Goal: Task Accomplishment & Management: Use online tool/utility

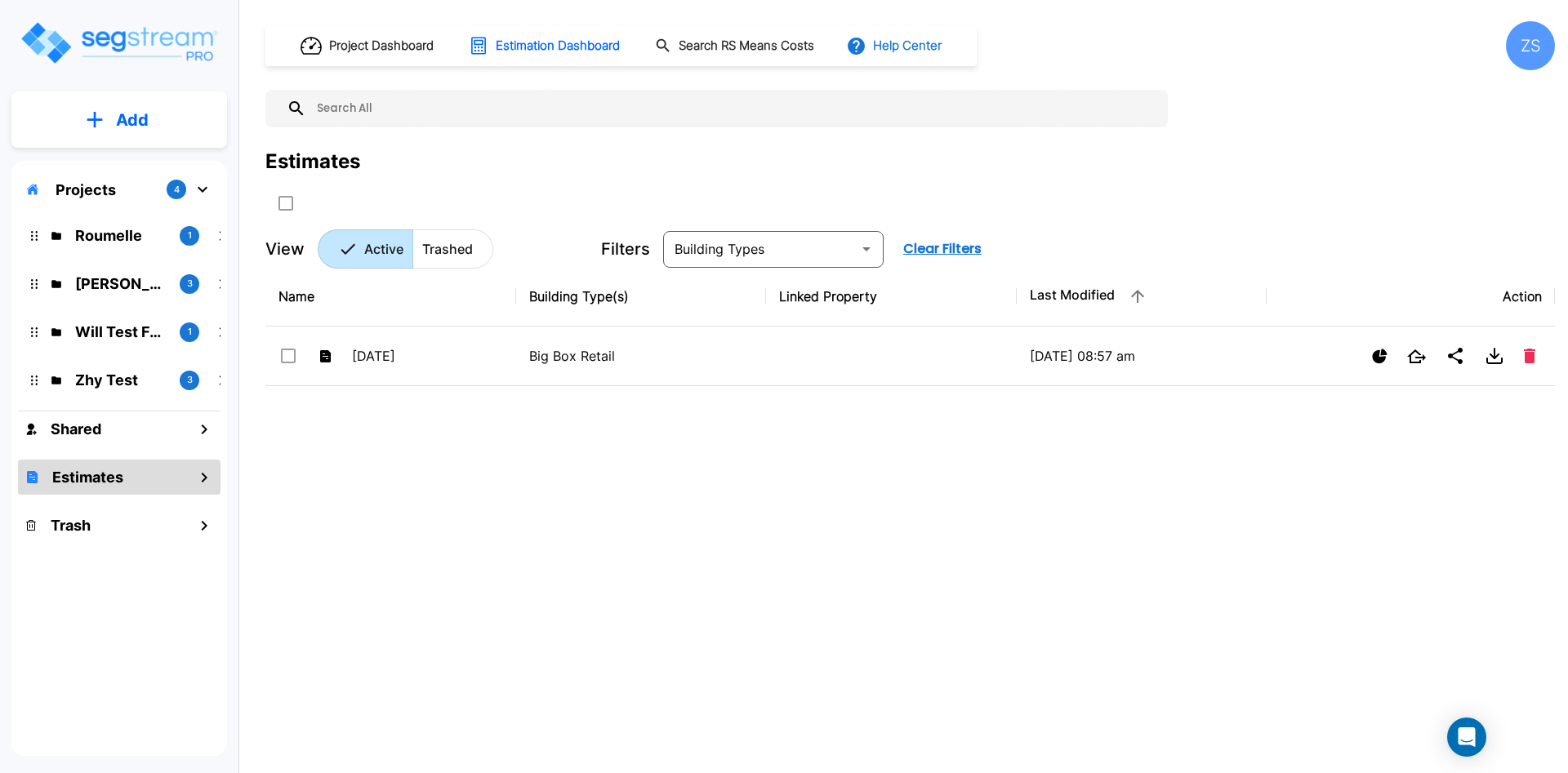
click at [948, 39] on button "Help Center" at bounding box center [896, 46] width 106 height 31
click at [961, 150] on li "Tours" at bounding box center [948, 149] width 157 height 30
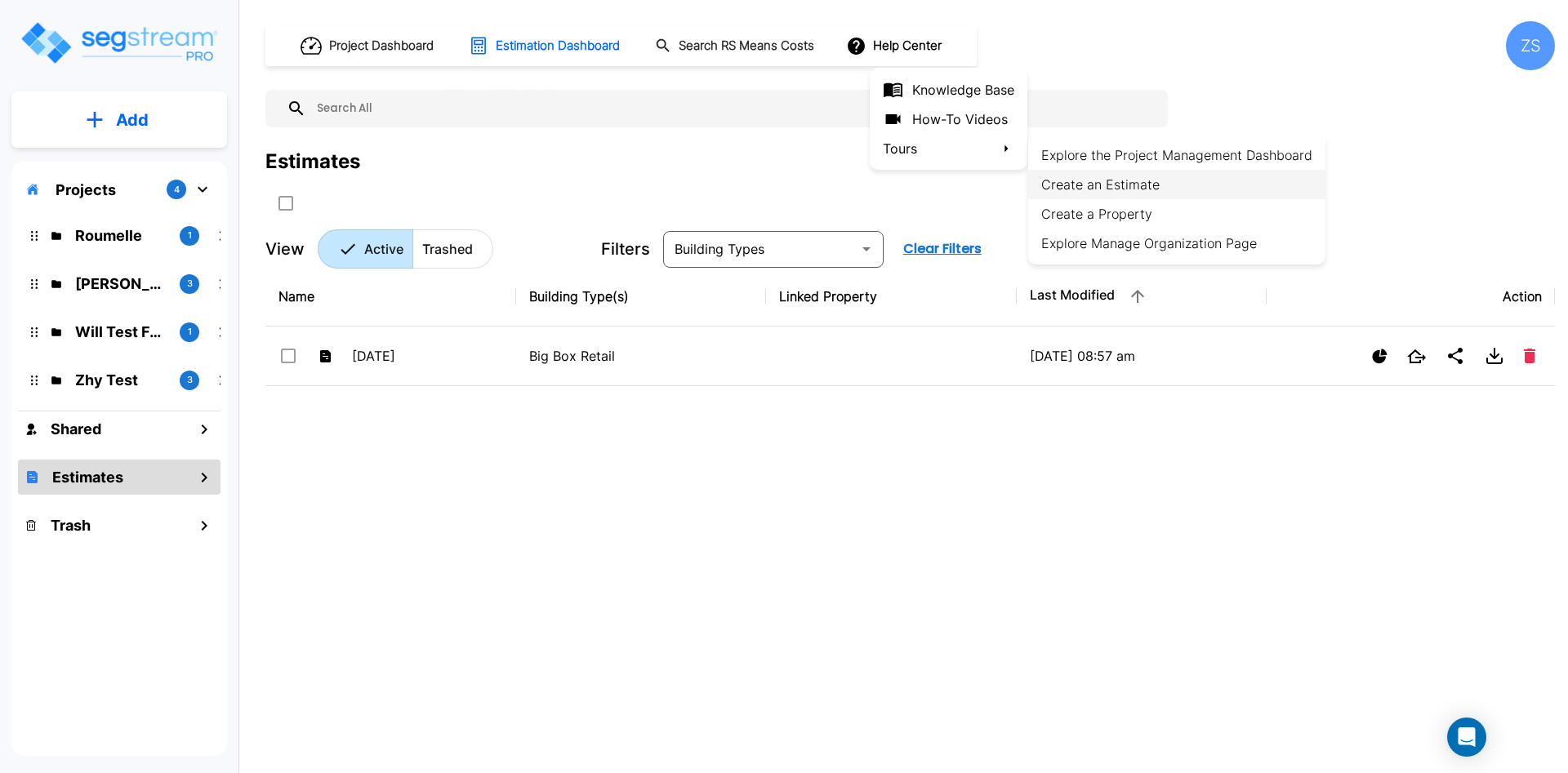
click at [1128, 183] on li "Create an Estimate" at bounding box center [1176, 184] width 297 height 30
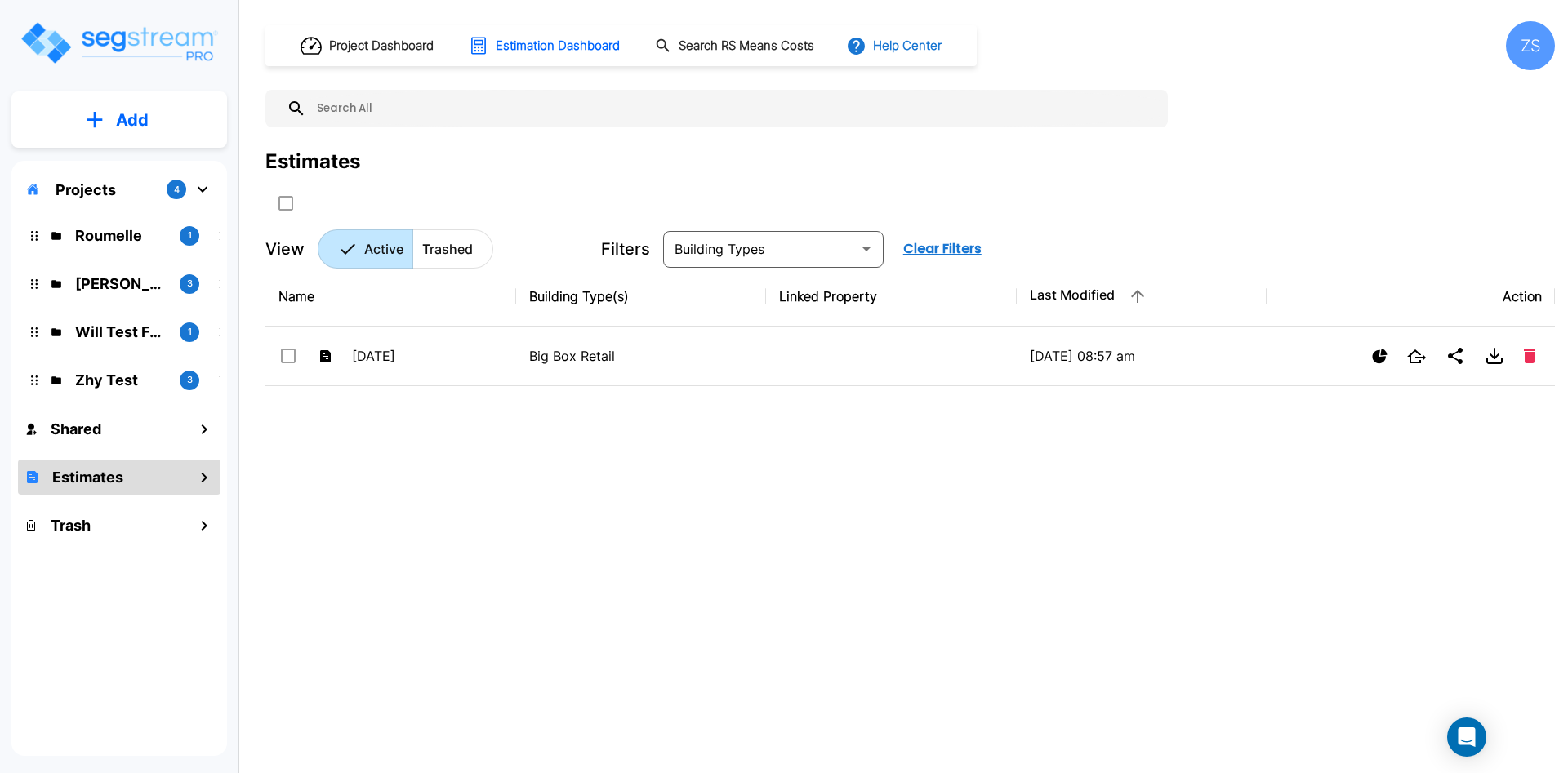
click at [945, 34] on button "Help Center" at bounding box center [896, 46] width 106 height 31
click at [917, 143] on li "Tours" at bounding box center [948, 149] width 157 height 30
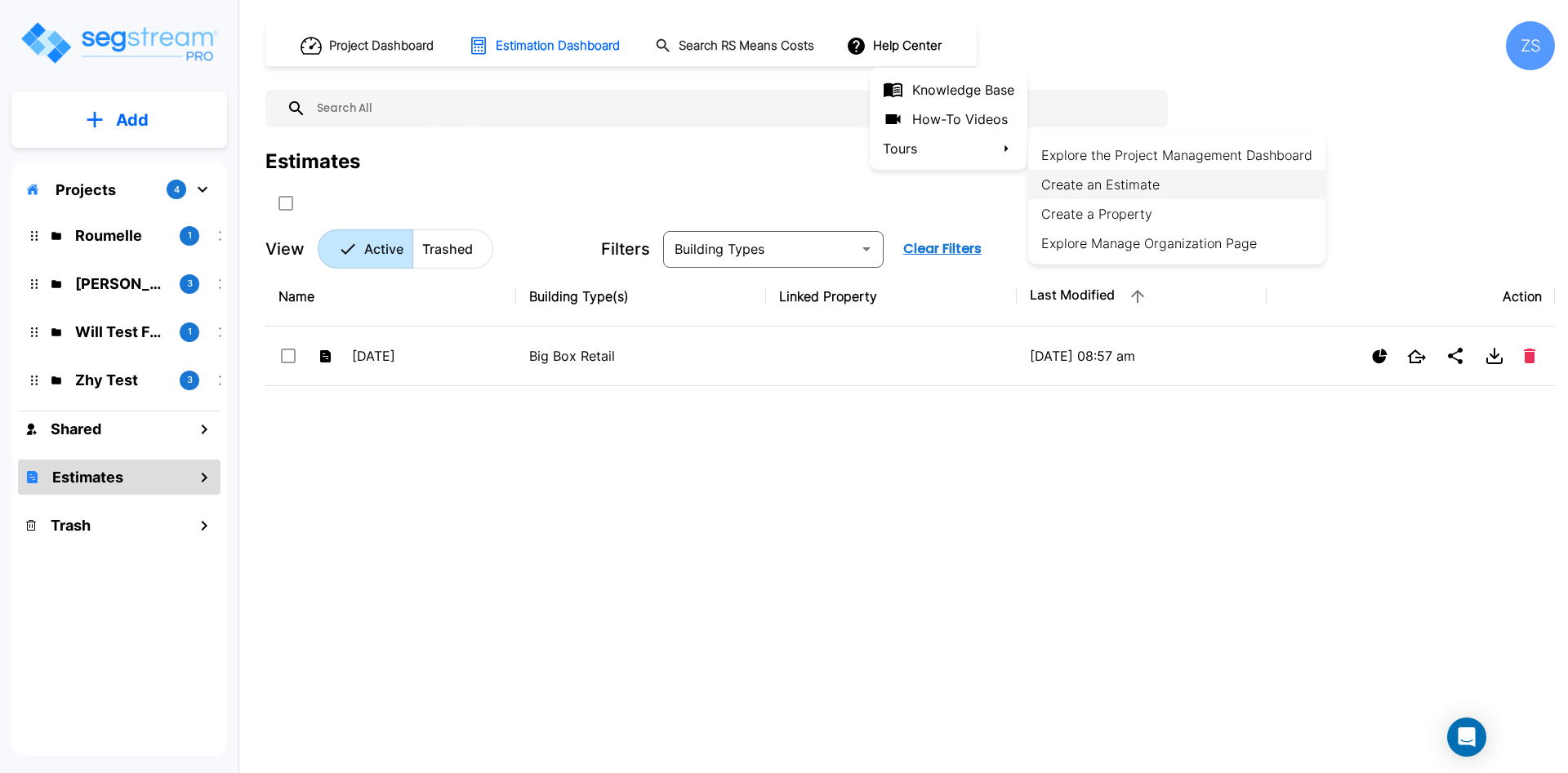
click at [1138, 195] on li "Create an Estimate" at bounding box center [1176, 184] width 297 height 30
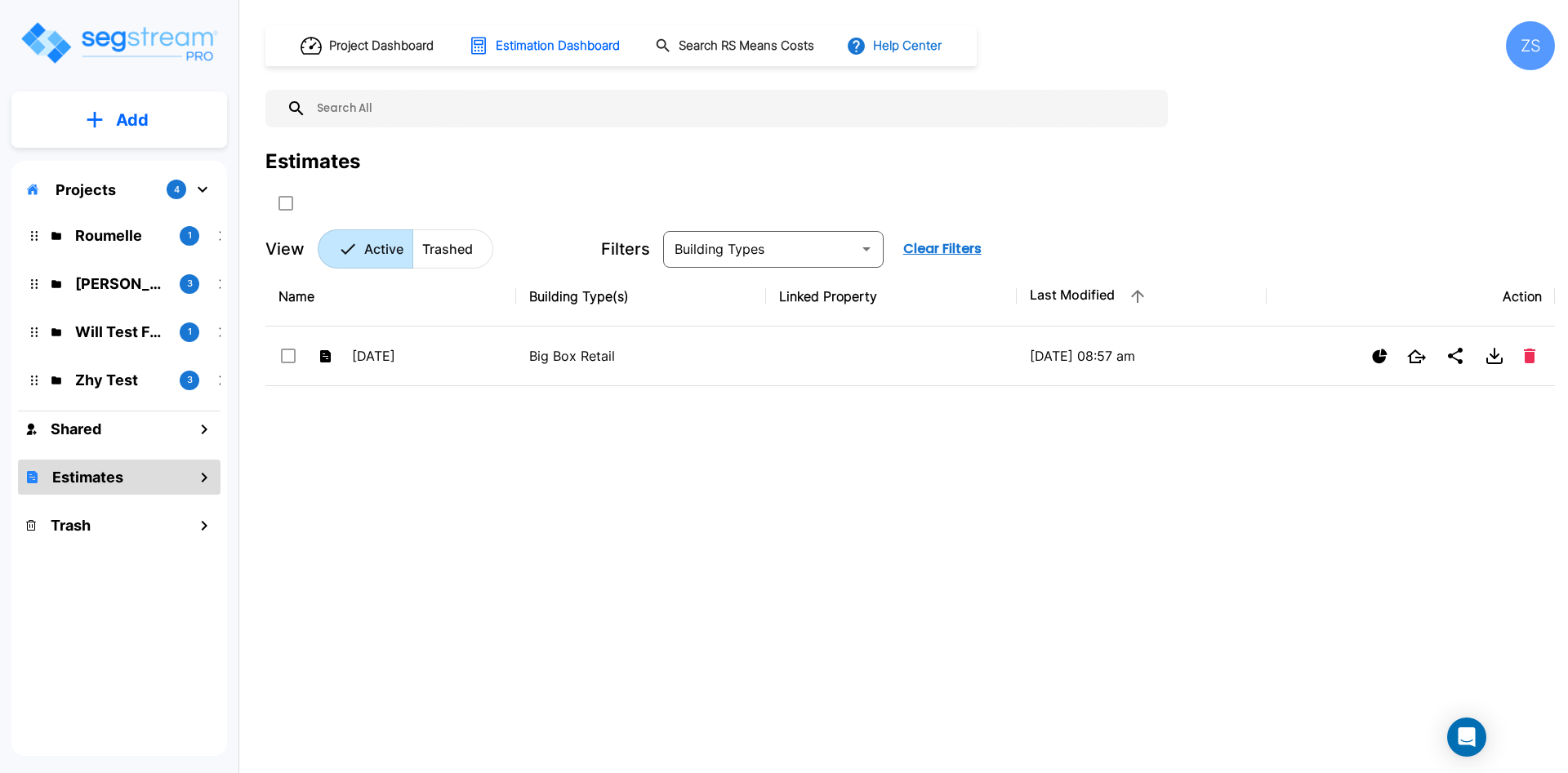
click at [977, 52] on div "Project Dashboard Estimation Dashboard Search RS Means Costs Help Center" at bounding box center [621, 45] width 711 height 41
click at [948, 53] on button "Help Center" at bounding box center [896, 46] width 106 height 31
click at [933, 150] on li "Tours" at bounding box center [948, 149] width 157 height 30
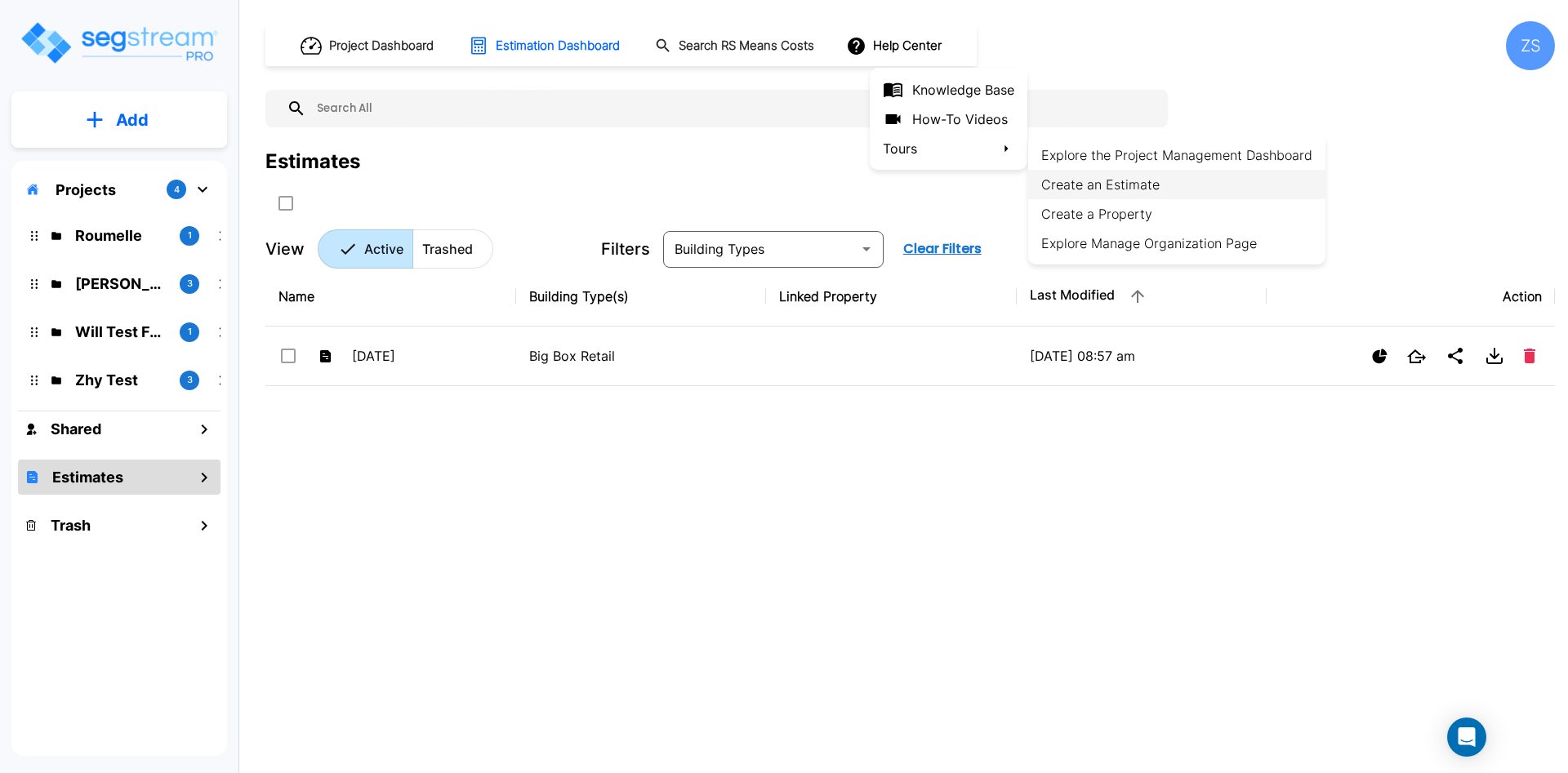
click at [1082, 179] on li "Create an Estimate" at bounding box center [1176, 184] width 297 height 30
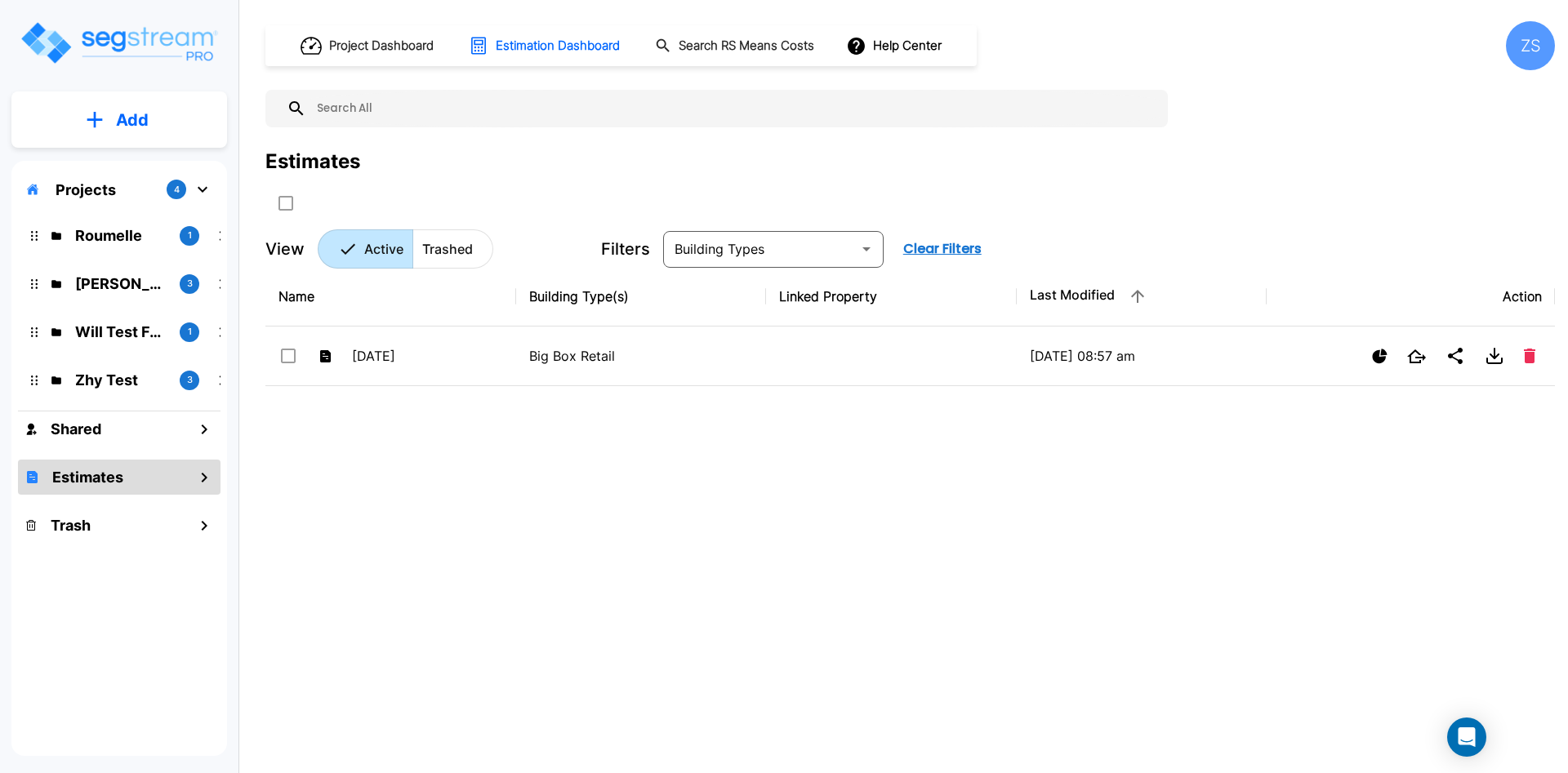
click at [128, 197] on div "Projects 4" at bounding box center [119, 190] width 203 height 31
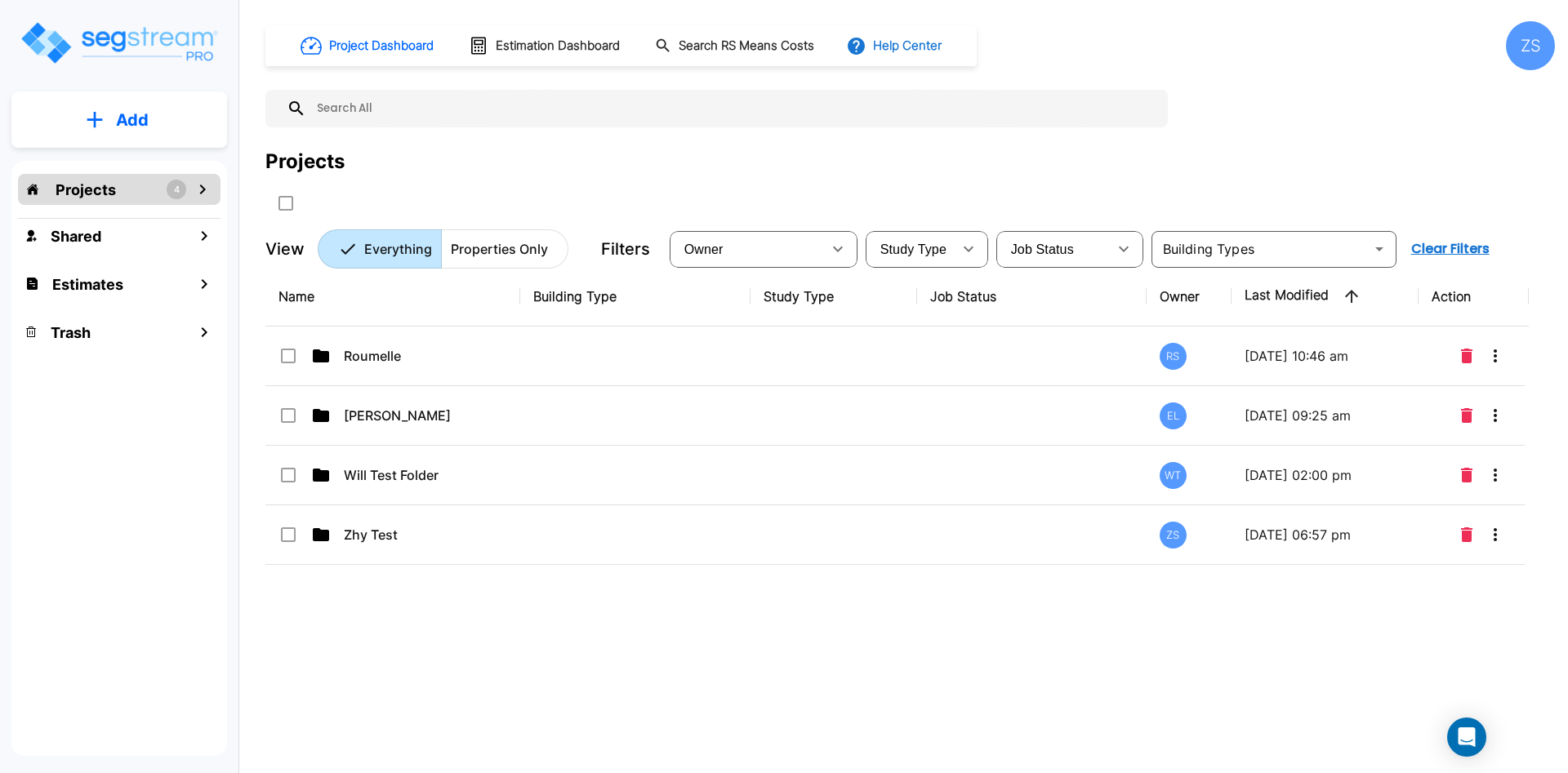
click at [943, 44] on button "Help Center" at bounding box center [896, 46] width 106 height 31
click at [941, 145] on li "Tours" at bounding box center [948, 149] width 157 height 30
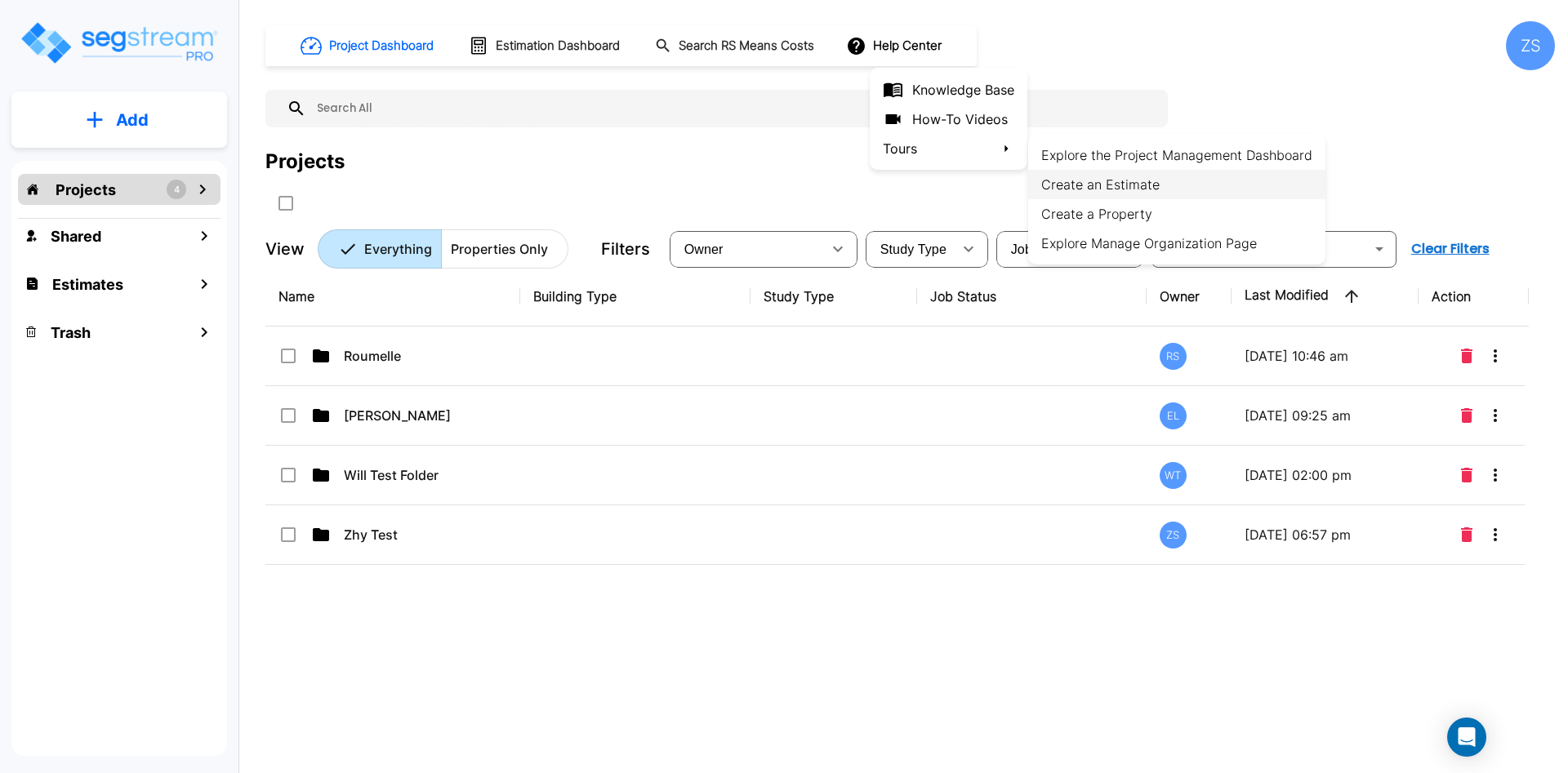
click at [1120, 183] on li "Create an Estimate" at bounding box center [1176, 184] width 297 height 30
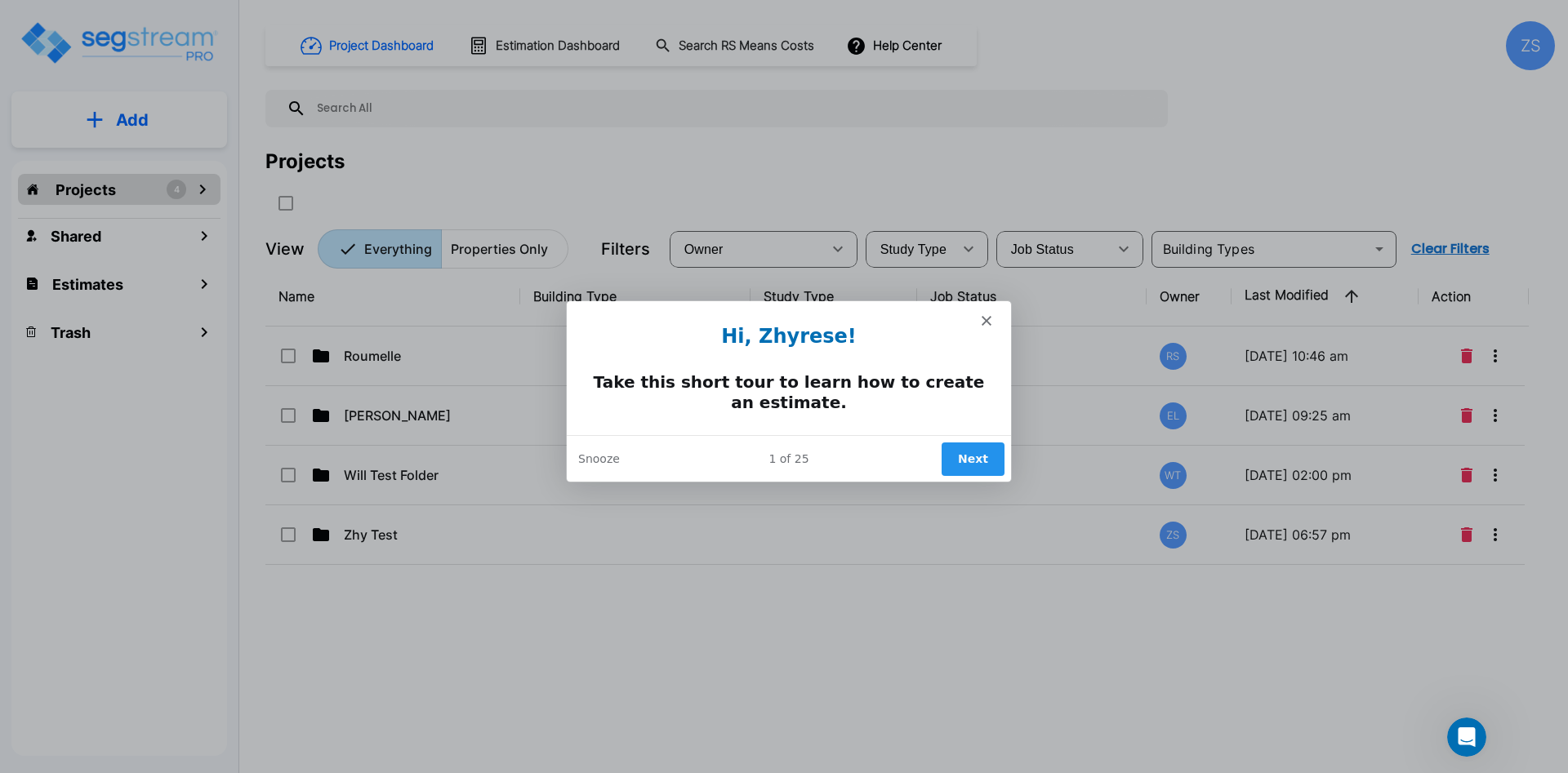
click at [989, 456] on button "Next" at bounding box center [972, 457] width 63 height 33
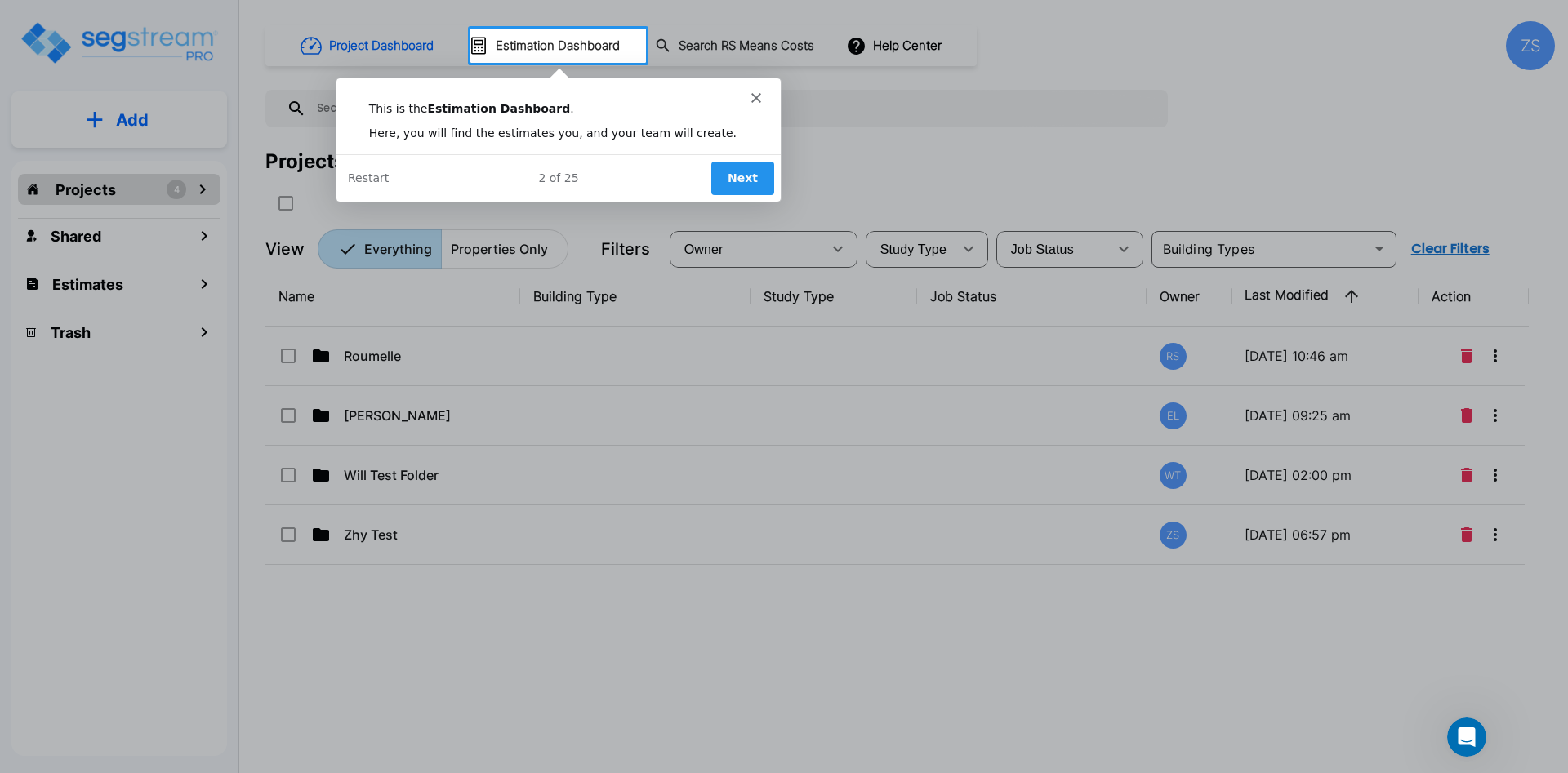
click at [737, 175] on button "Next" at bounding box center [741, 178] width 63 height 33
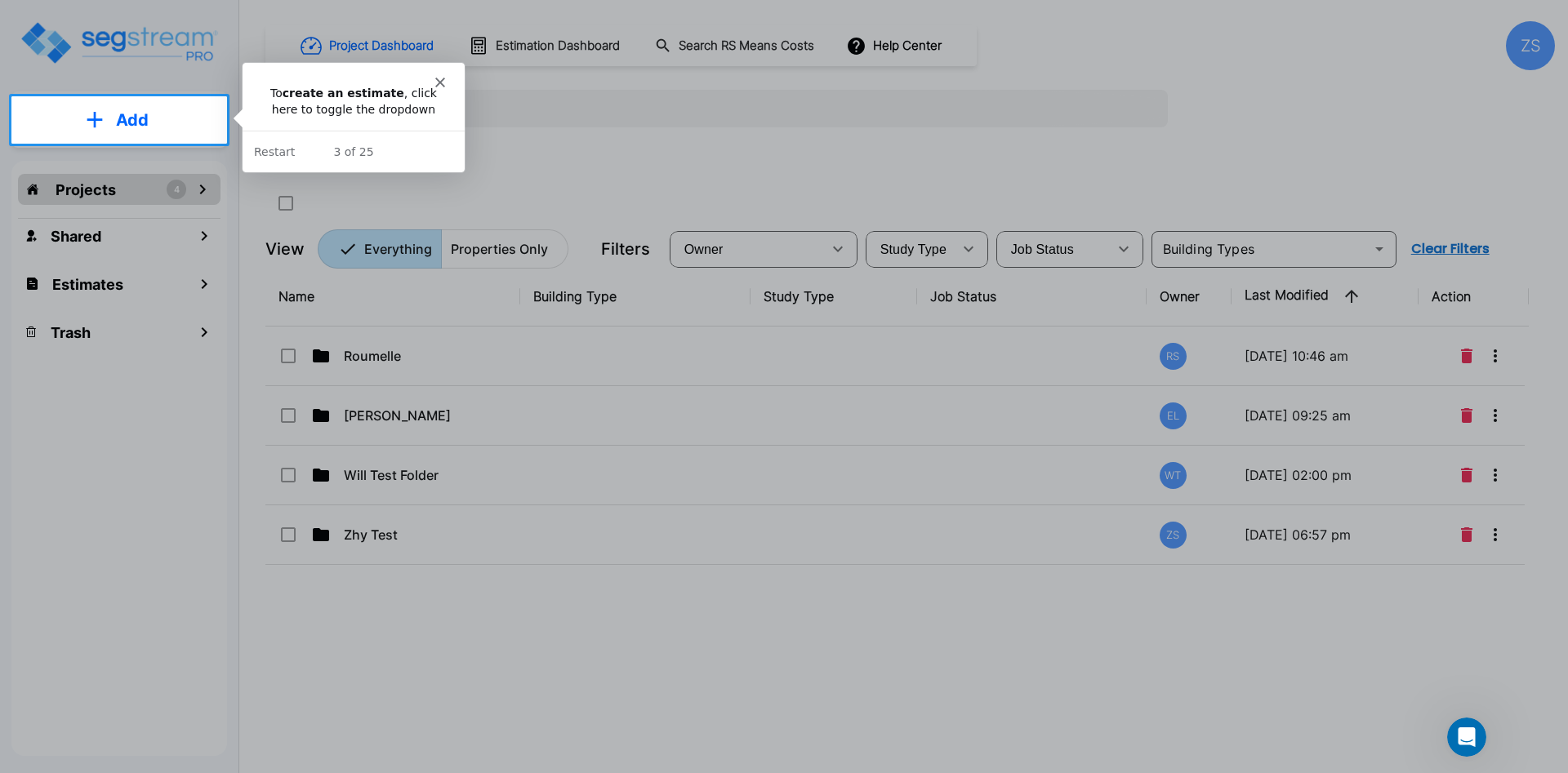
click at [114, 126] on button "Add" at bounding box center [119, 119] width 216 height 47
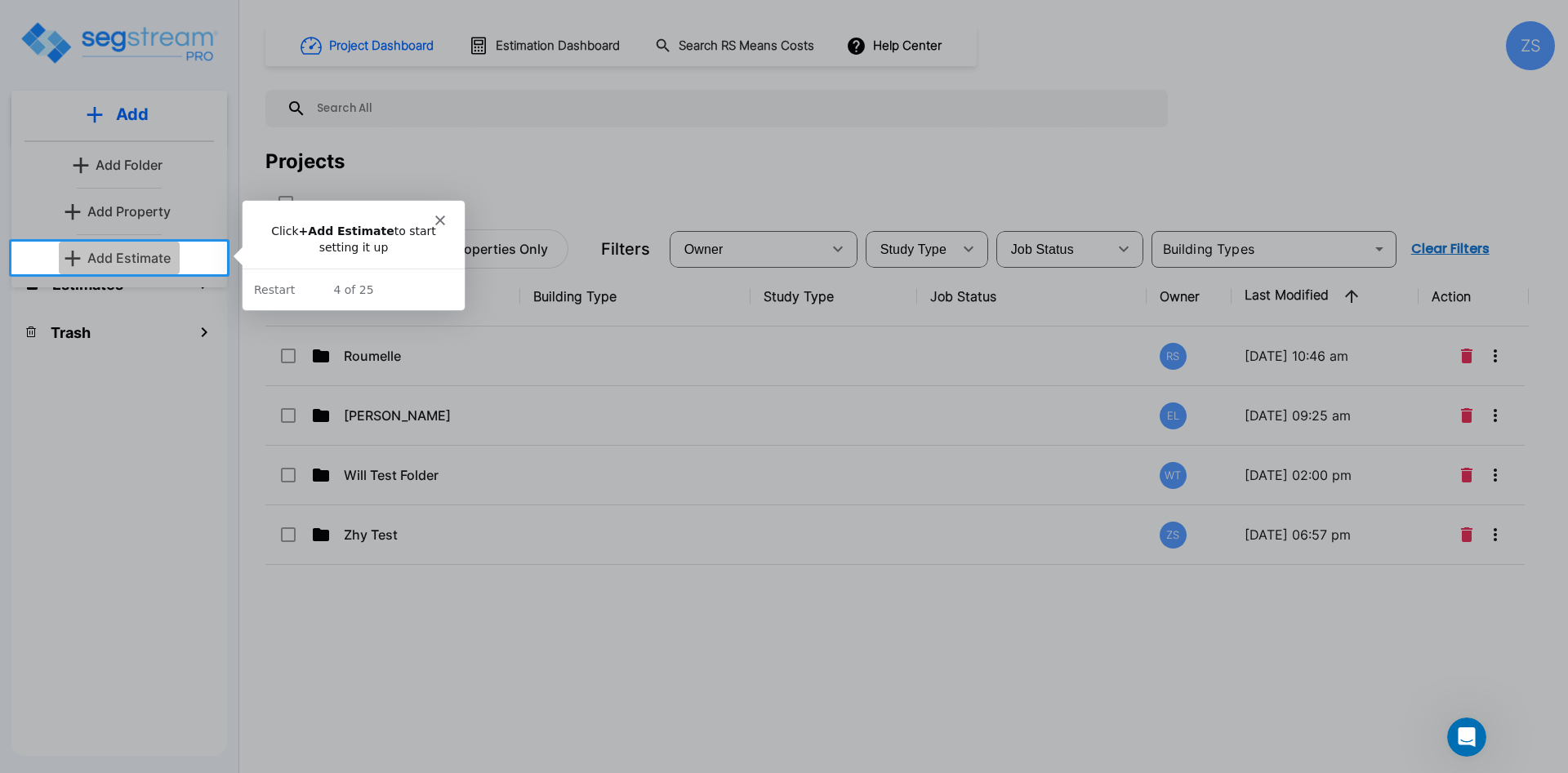
click at [111, 253] on p "Add Estimate" at bounding box center [129, 257] width 83 height 19
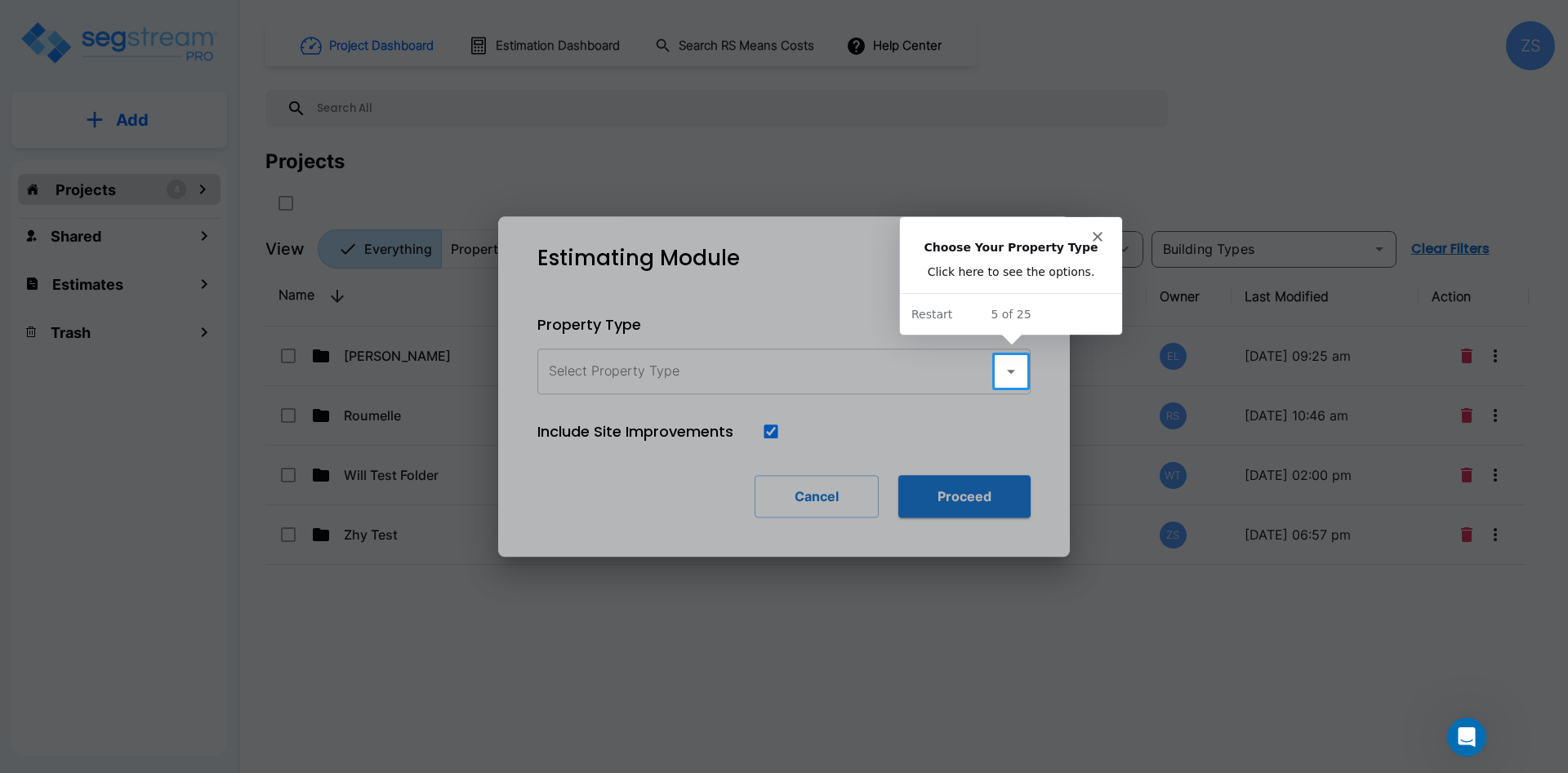
click at [1009, 359] on button "button" at bounding box center [1010, 371] width 32 height 32
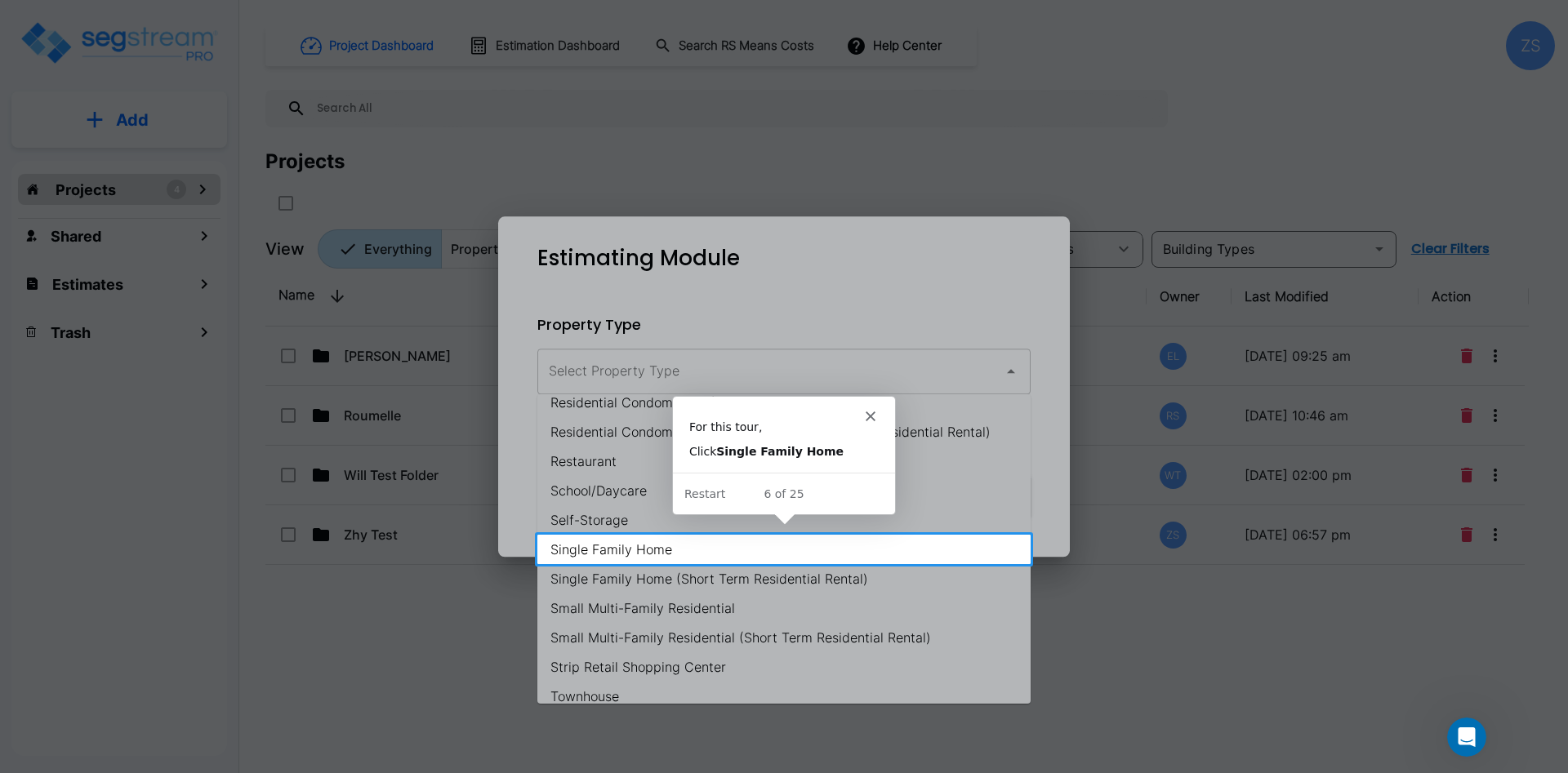
scroll to position [1102, 0]
click at [764, 550] on li "Single Family Home" at bounding box center [784, 549] width 494 height 30
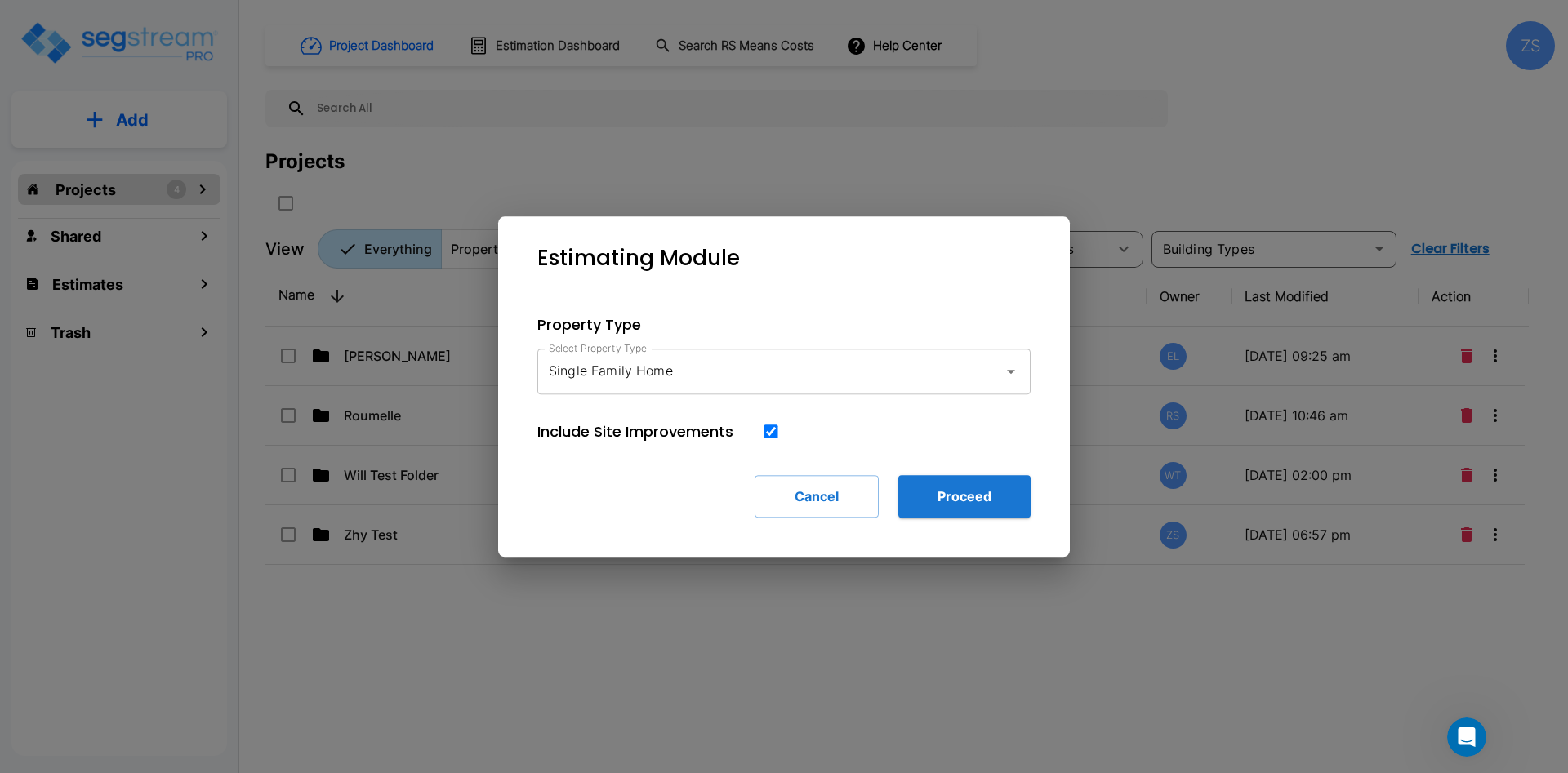
type input "Single Family Home"
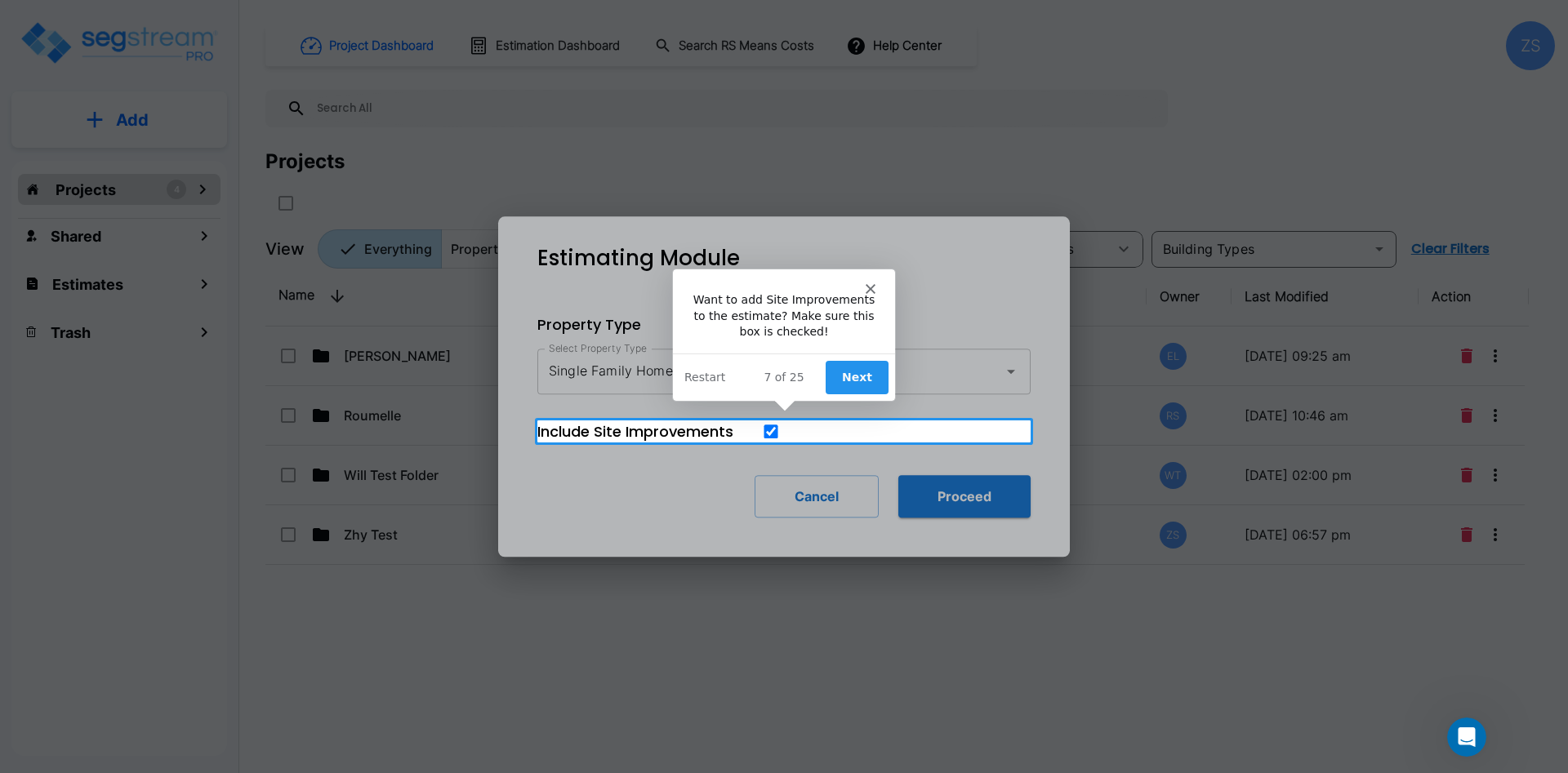
scroll to position [0, 0]
click at [158, 121] on div "Product tour overlay" at bounding box center [784, 386] width 1568 height 773
click at [872, 289] on icon "Close" at bounding box center [870, 287] width 10 height 10
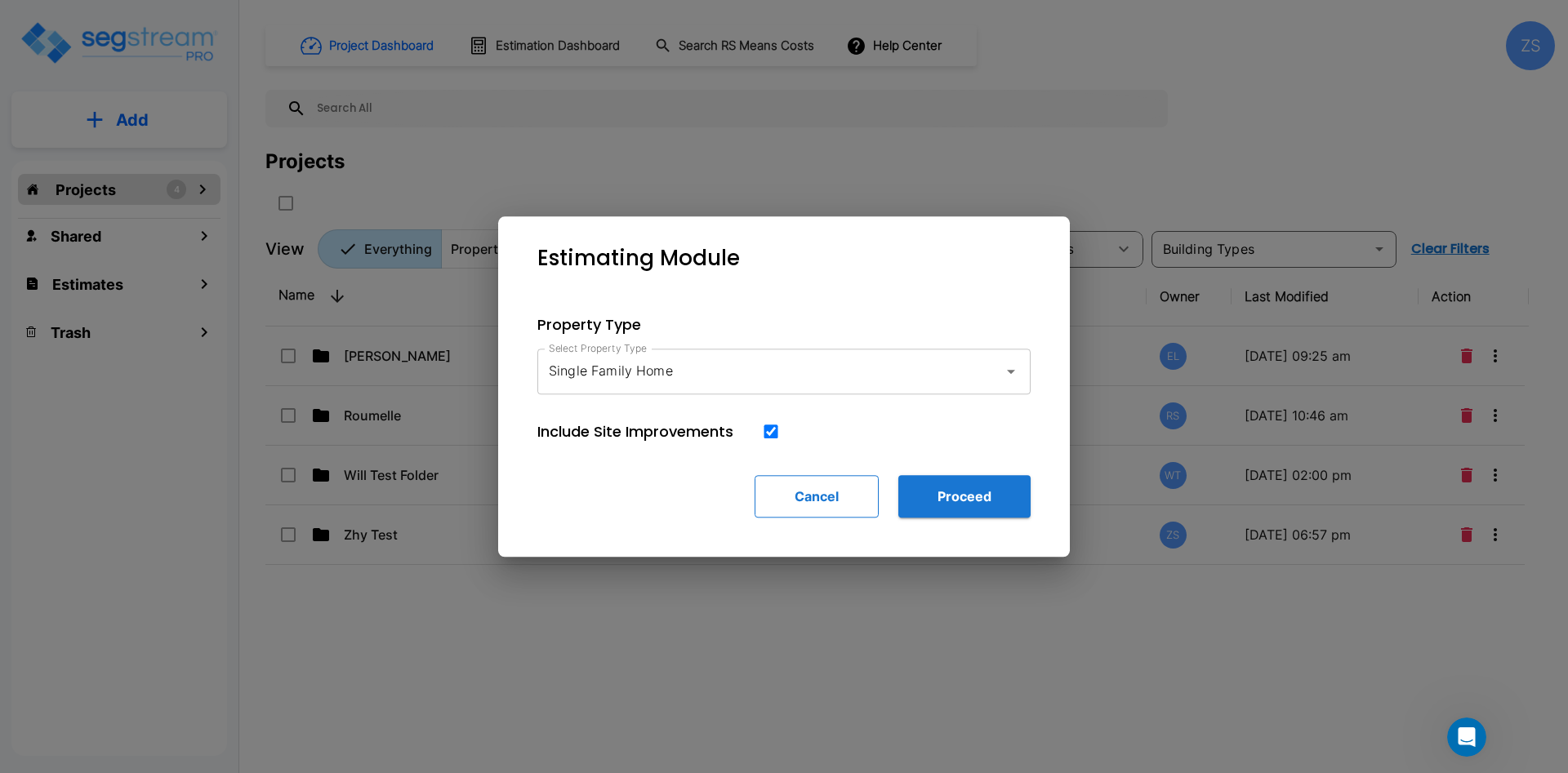
click at [838, 505] on button "Cancel" at bounding box center [817, 496] width 124 height 43
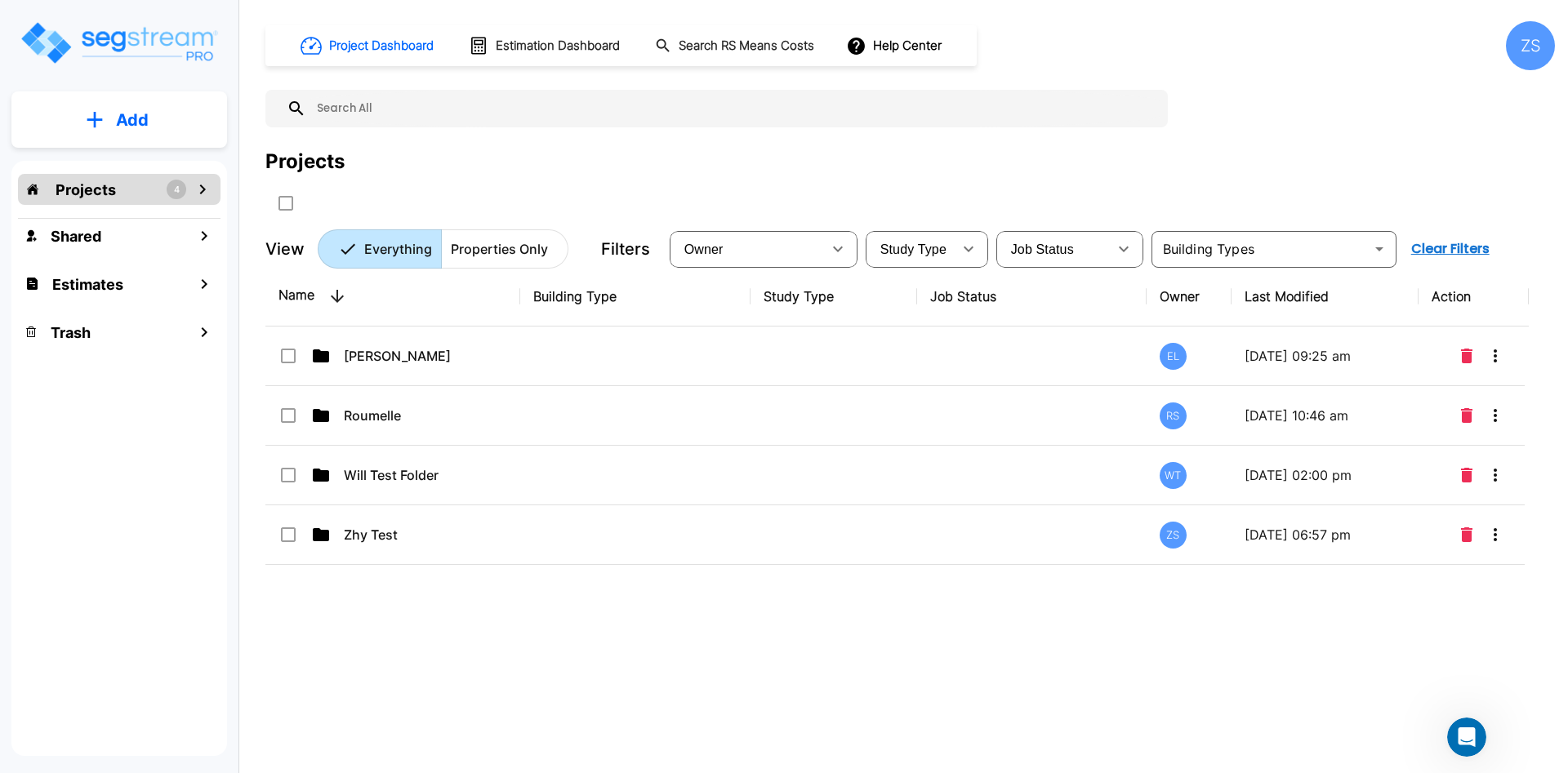
click at [156, 196] on div "Projects 4" at bounding box center [119, 190] width 203 height 31
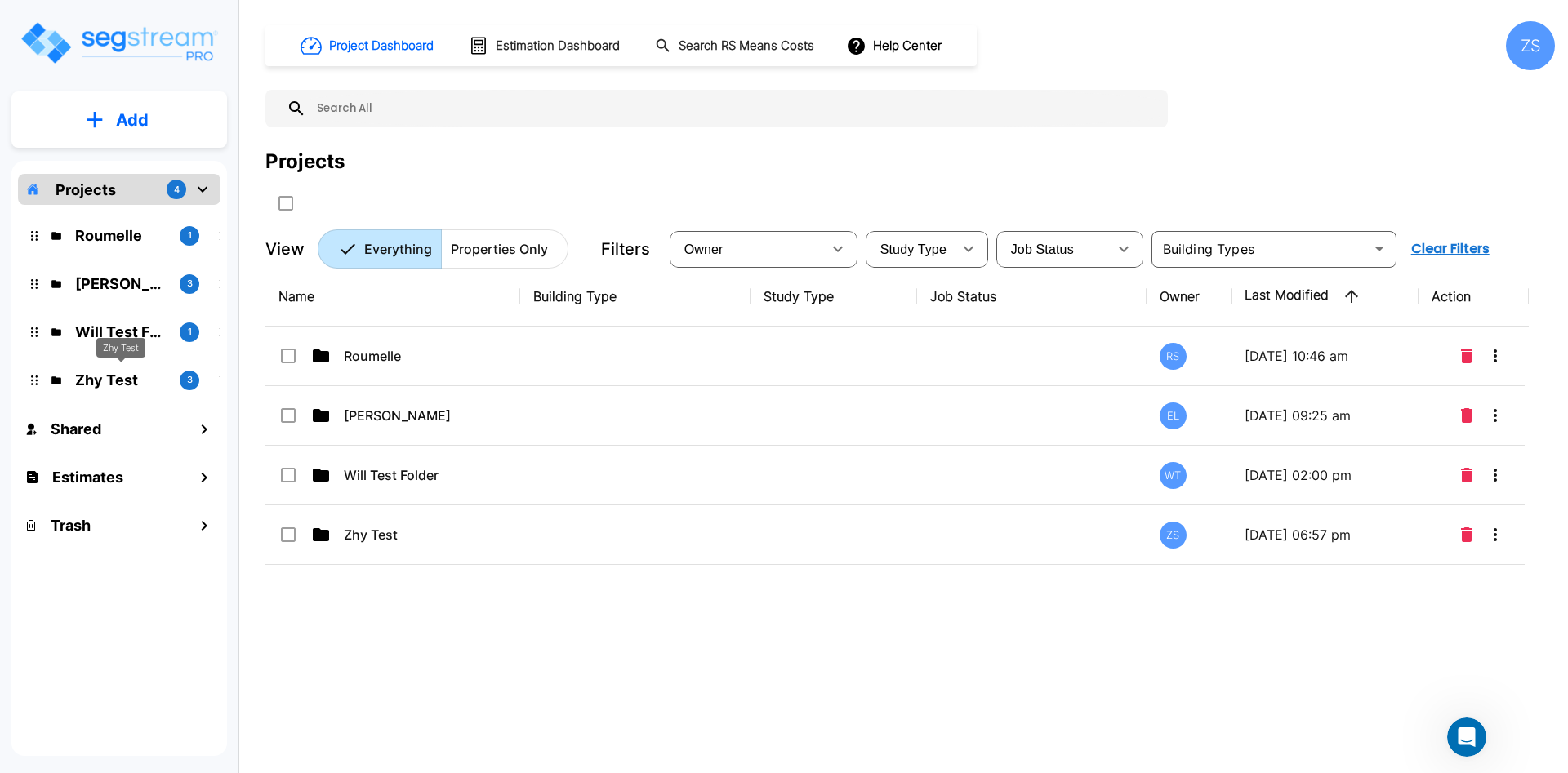
click at [114, 391] on p "Zhy Test" at bounding box center [120, 380] width 92 height 22
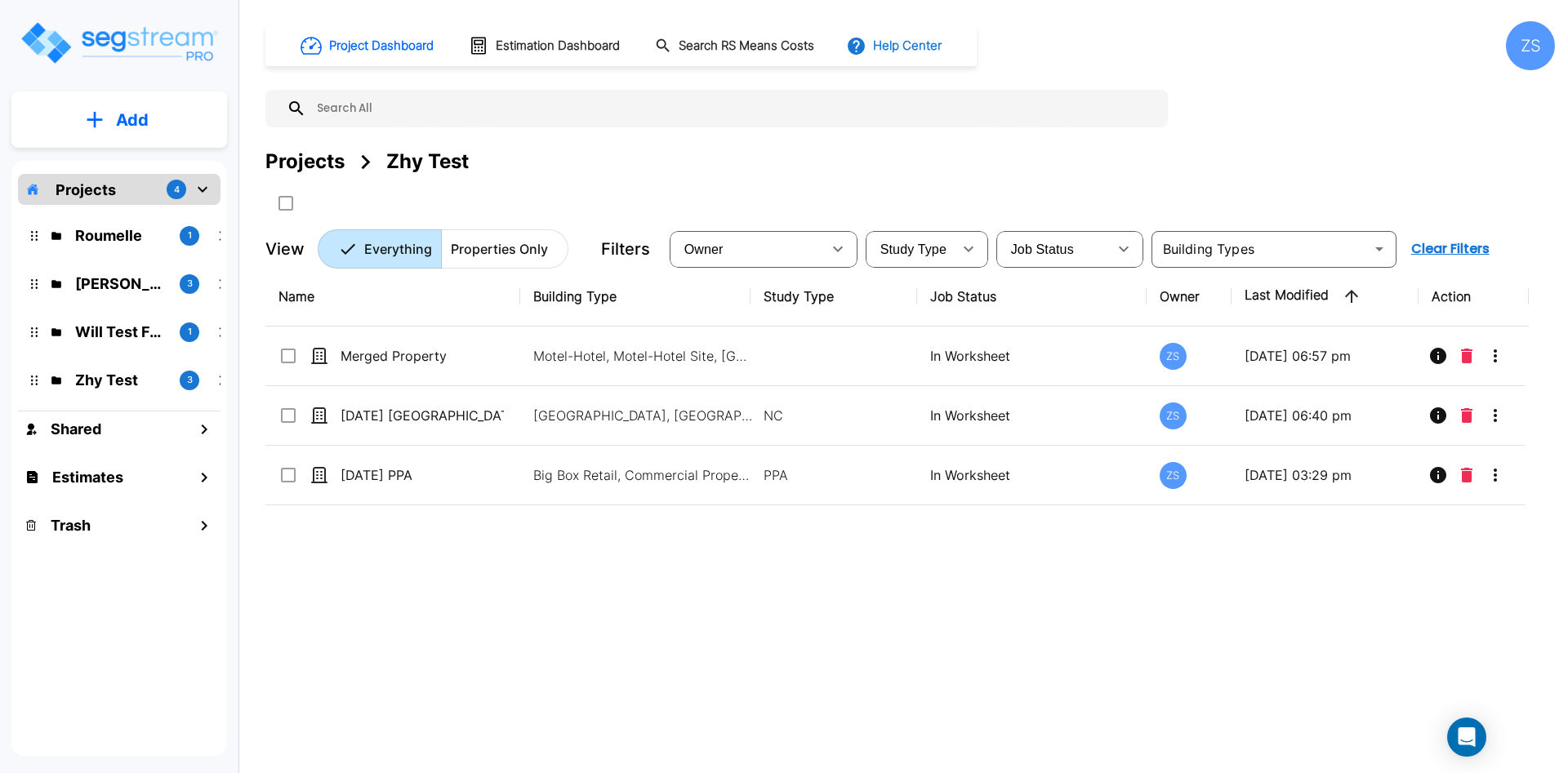
click at [935, 37] on button "Help Center" at bounding box center [896, 46] width 106 height 31
click at [949, 154] on li "Tours" at bounding box center [948, 149] width 157 height 30
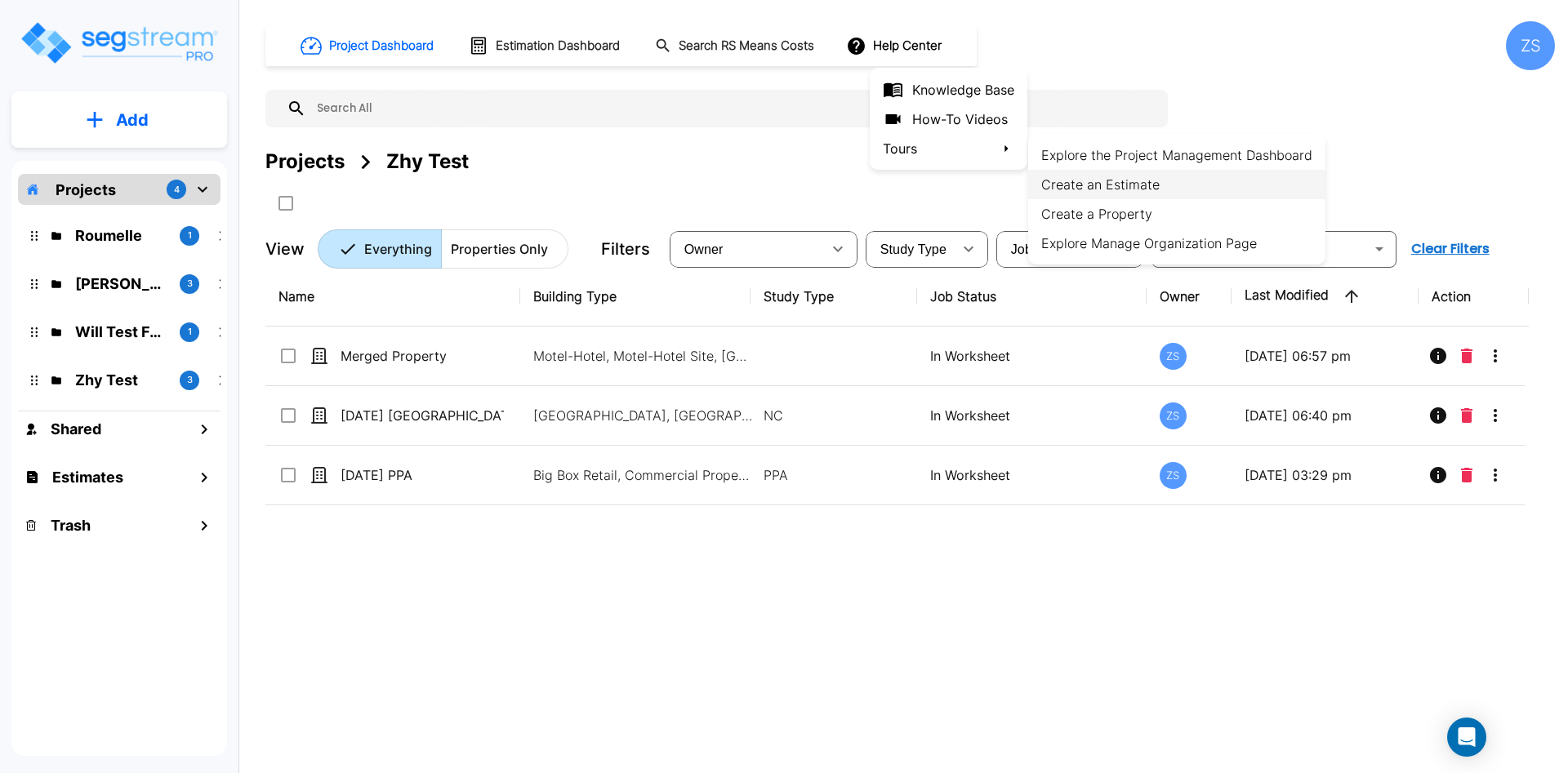
click at [1114, 185] on li "Create an Estimate" at bounding box center [1176, 184] width 297 height 30
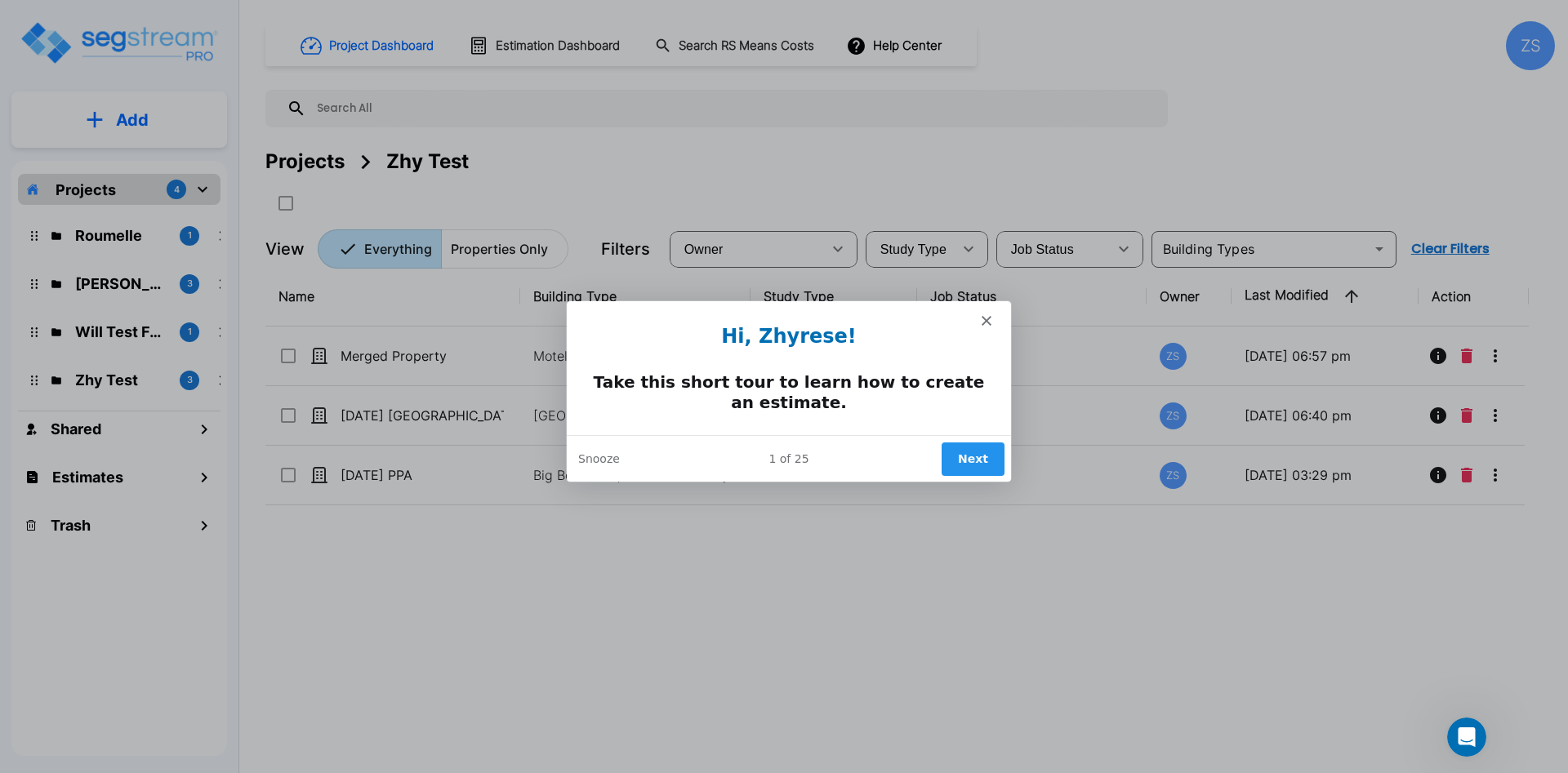
drag, startPoint x: 995, startPoint y: 315, endPoint x: 986, endPoint y: 318, distance: 9.5
click at [993, 315] on div "Intercom messenger" at bounding box center [788, 311] width 445 height 23
click at [986, 318] on icon "Close" at bounding box center [985, 319] width 10 height 10
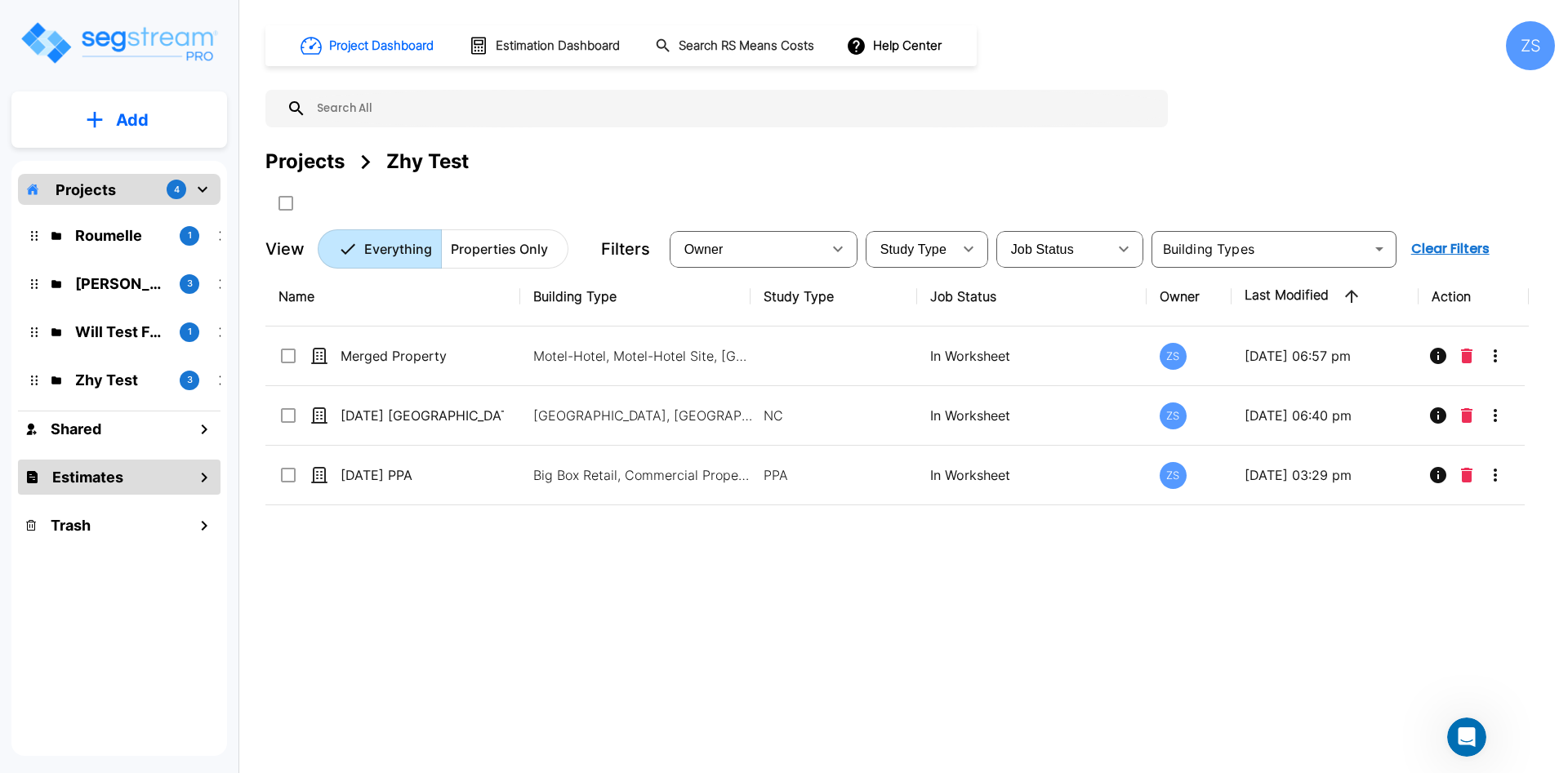
click at [119, 472] on h1 "Estimates" at bounding box center [87, 478] width 71 height 22
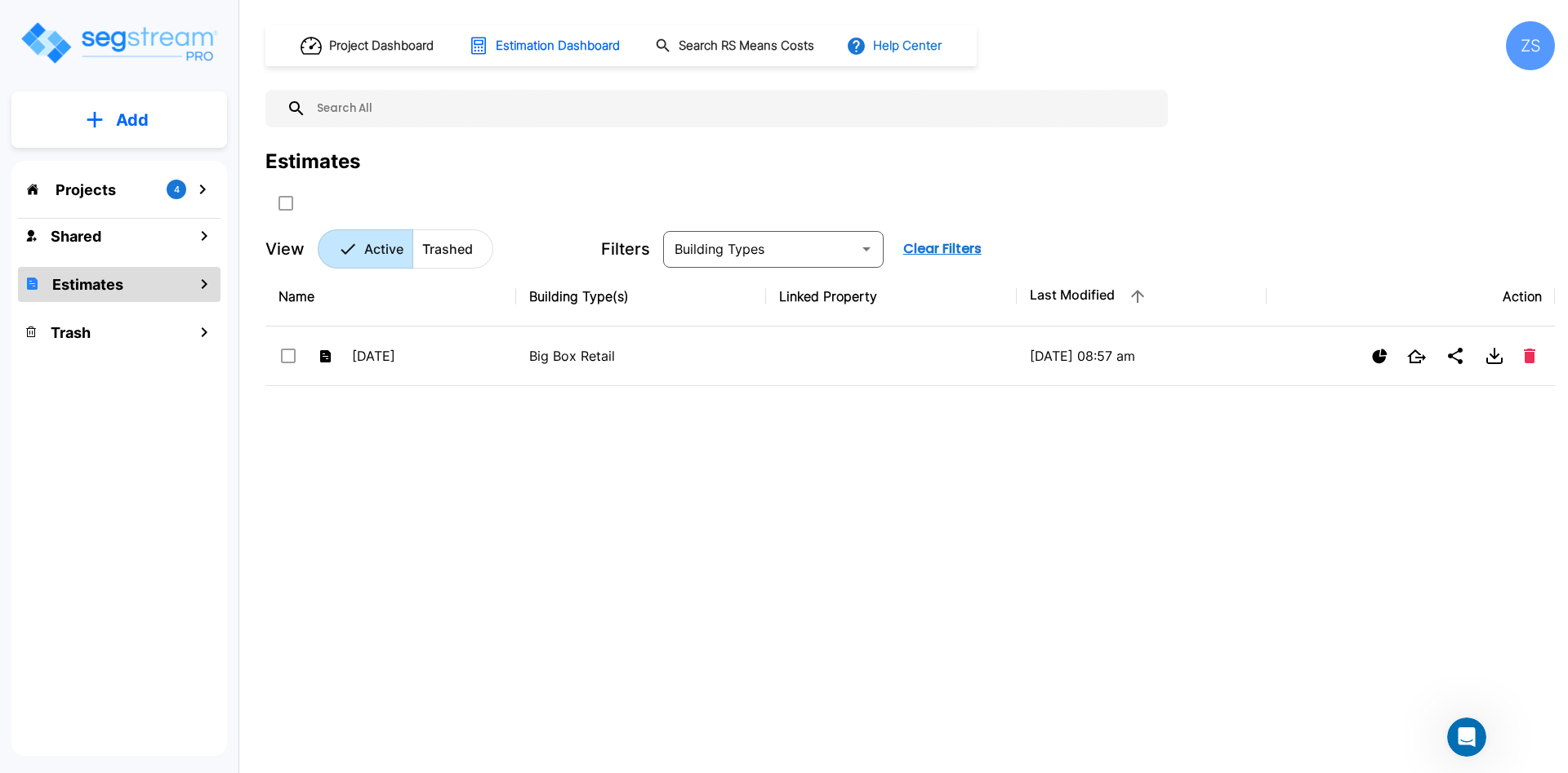
click at [917, 38] on button "Help Center" at bounding box center [896, 46] width 106 height 31
click at [997, 155] on li "Tours" at bounding box center [948, 149] width 157 height 30
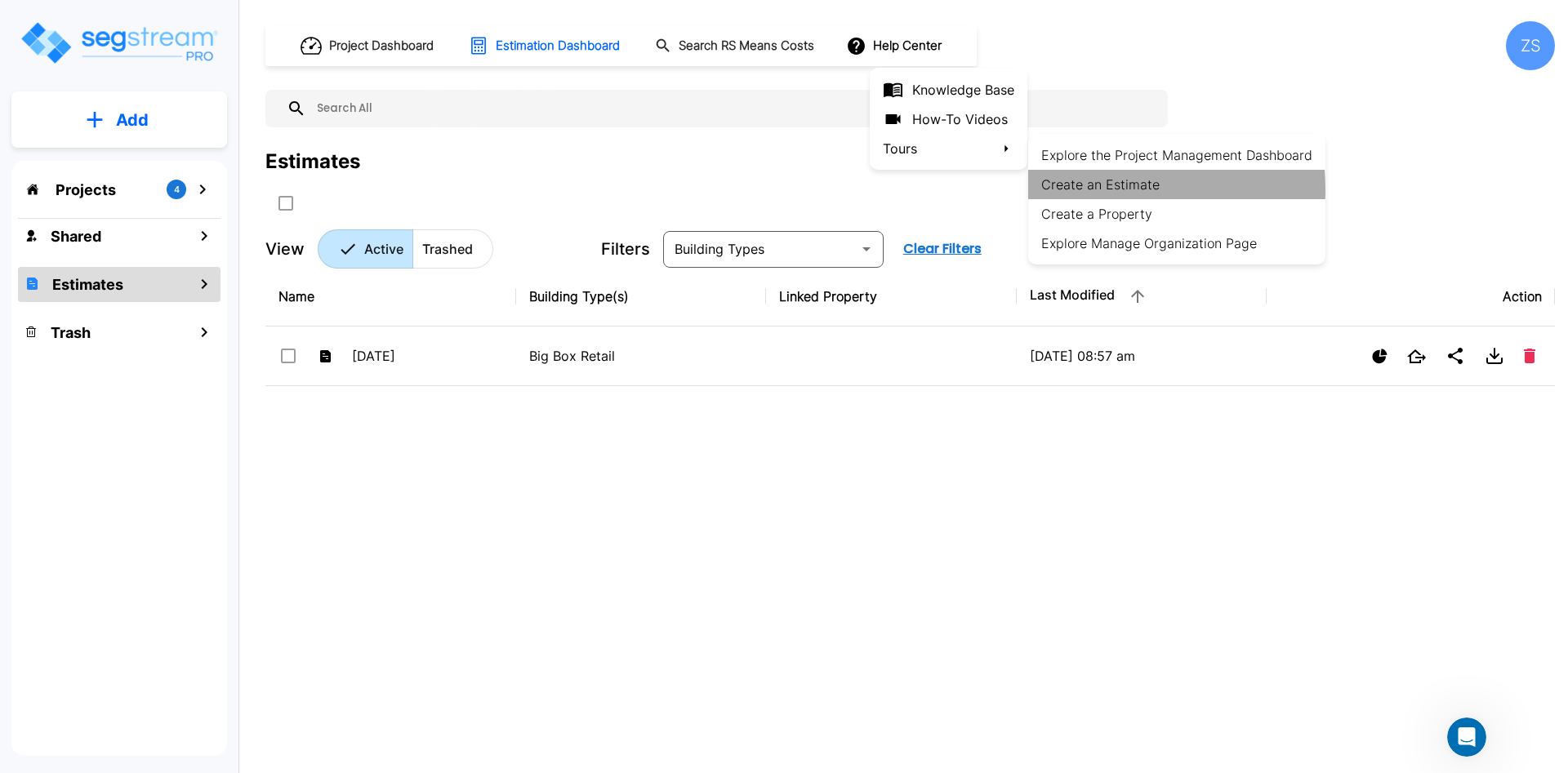
click at [1082, 190] on li "Create an Estimate" at bounding box center [1176, 184] width 297 height 30
